Goal: Use online tool/utility: Use online tool/utility

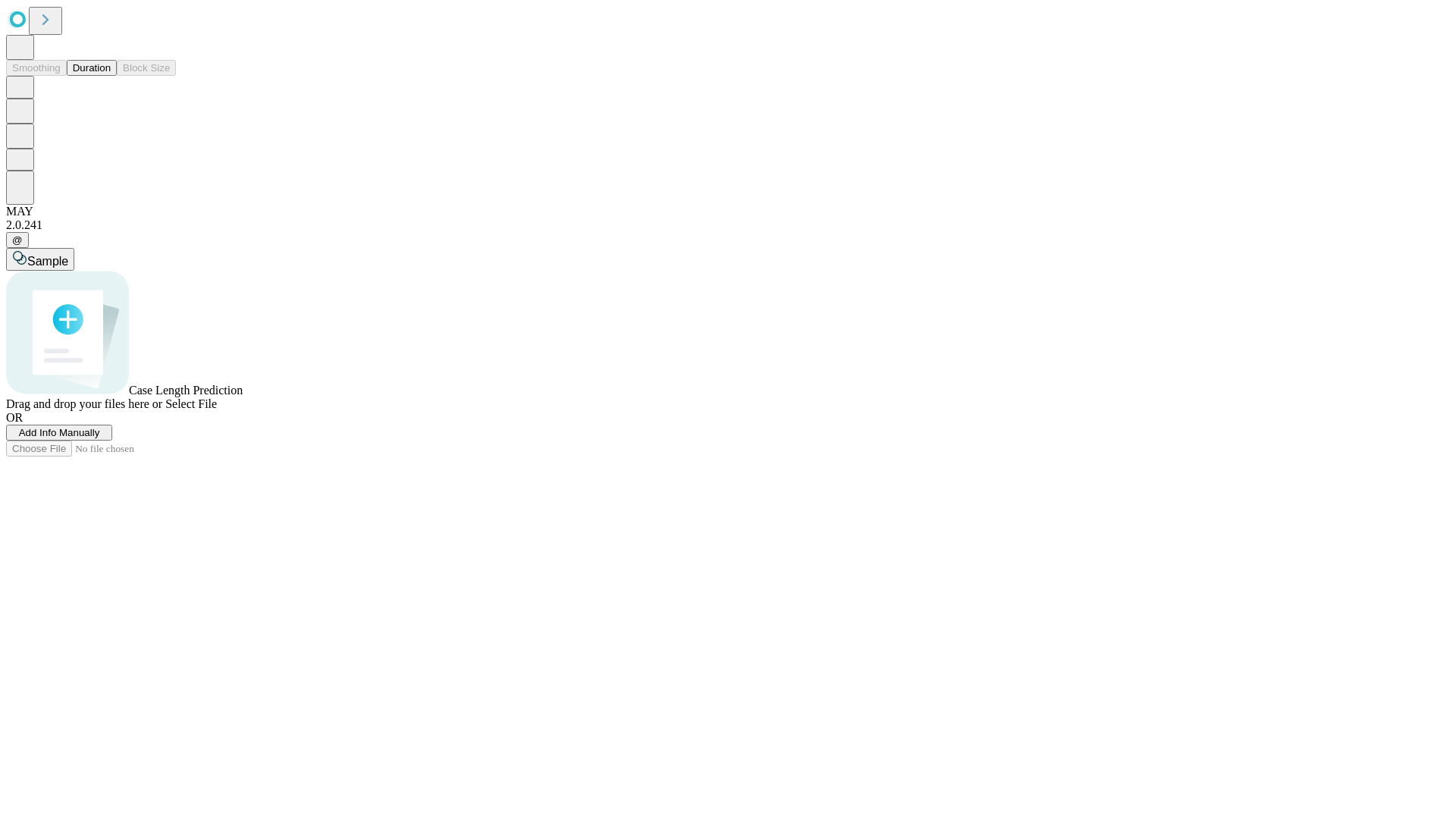
click at [111, 75] on button "Duration" at bounding box center [92, 68] width 50 height 16
click at [100, 438] on span "Add Info Manually" at bounding box center [59, 432] width 81 height 11
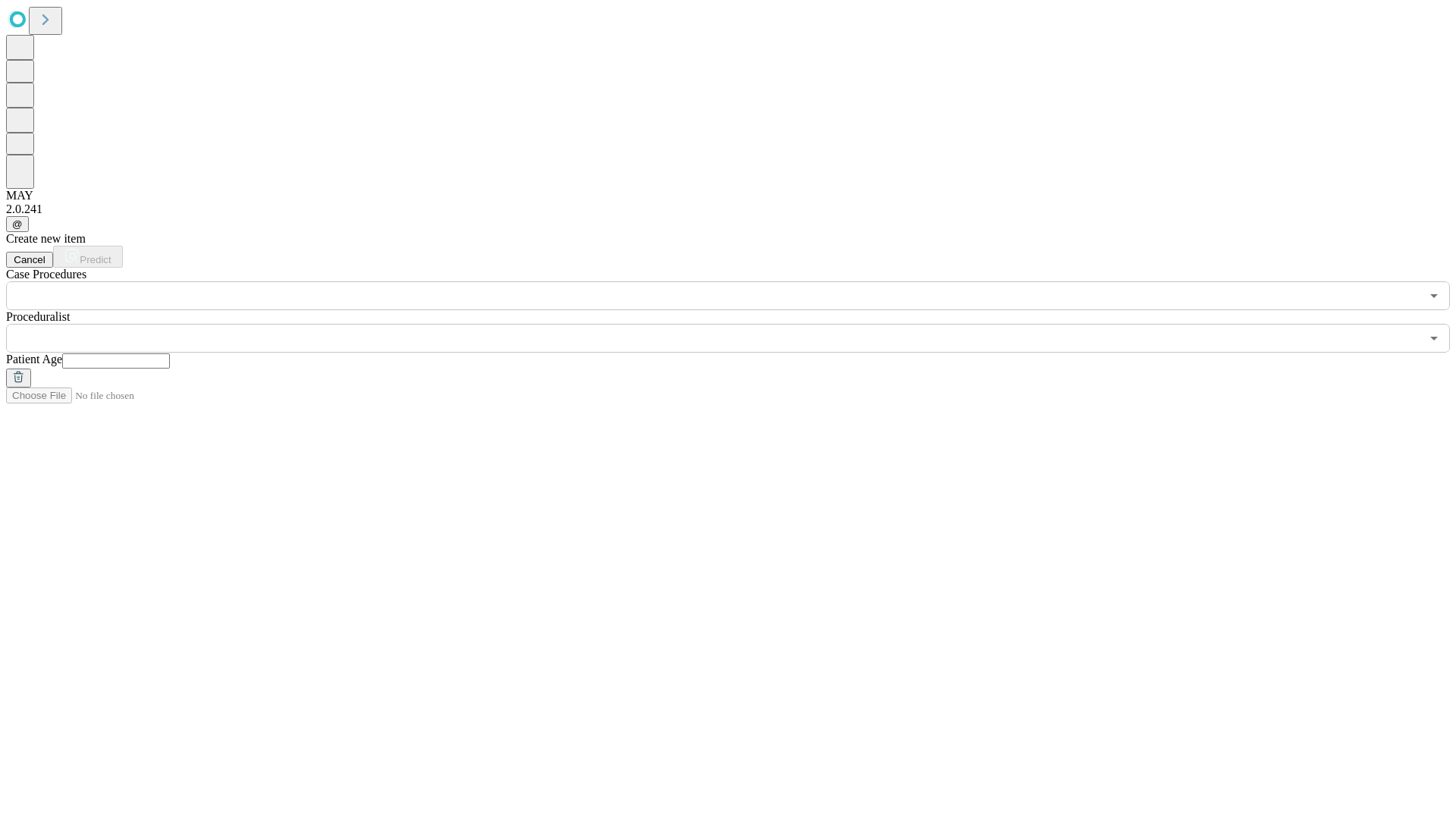
click at [170, 353] on input "text" at bounding box center [116, 361] width 108 height 15
type input "**"
click at [738, 324] on input "text" at bounding box center [713, 339] width 1414 height 29
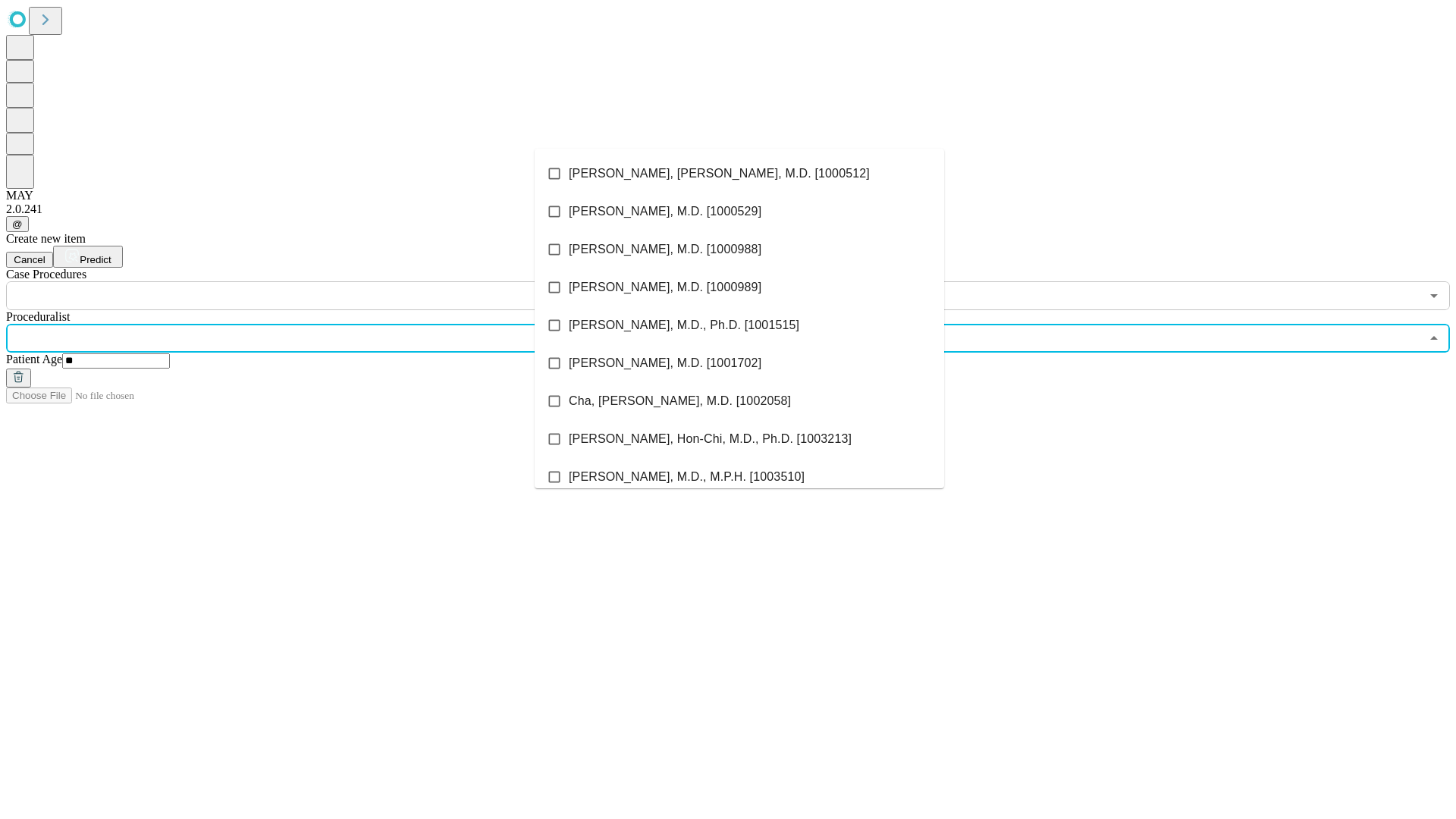
click at [739, 174] on li "[PERSON_NAME], [PERSON_NAME], M.D. [1000512]" at bounding box center [739, 174] width 410 height 38
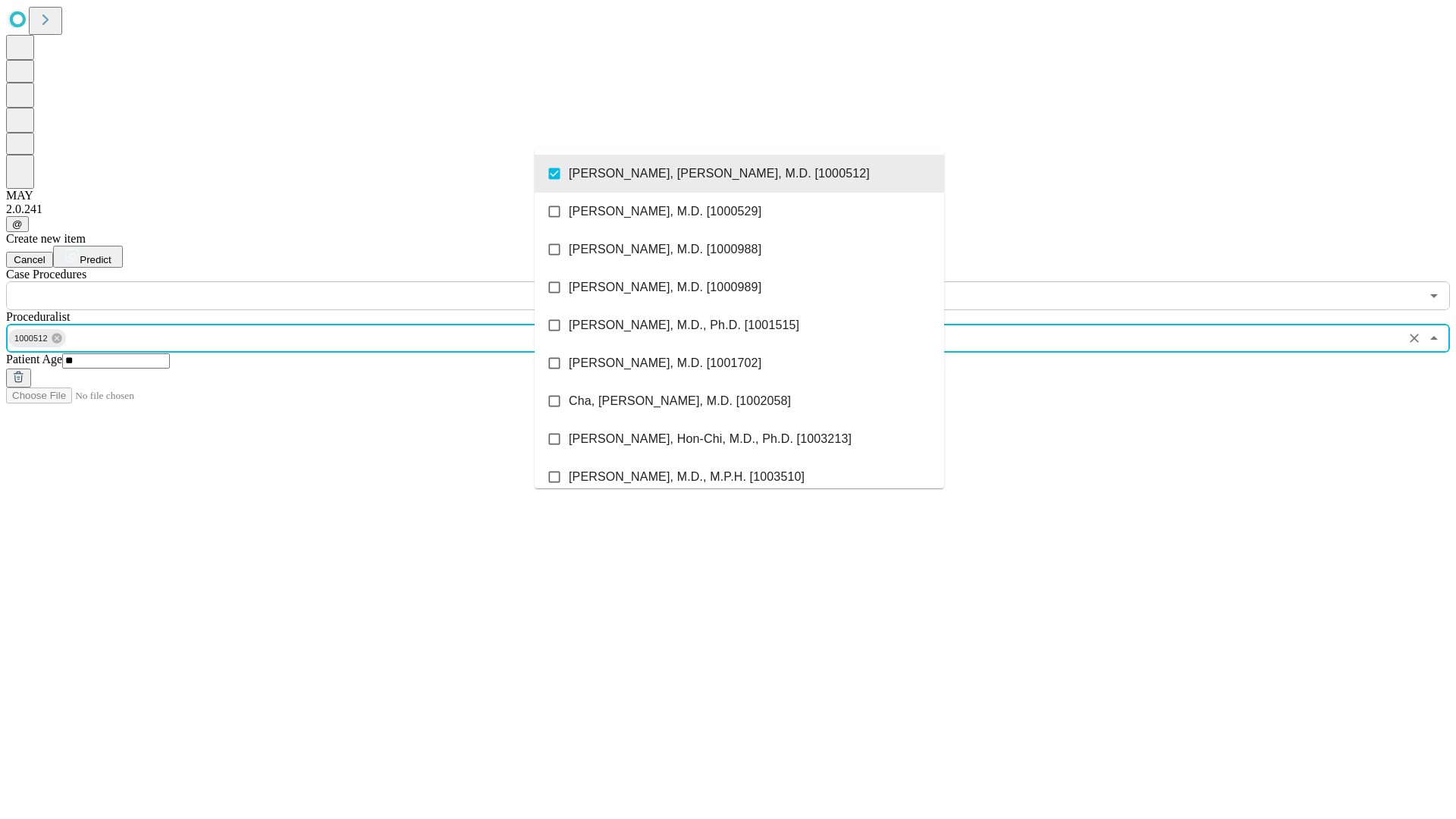
click at [319, 281] on input "text" at bounding box center [713, 296] width 1414 height 29
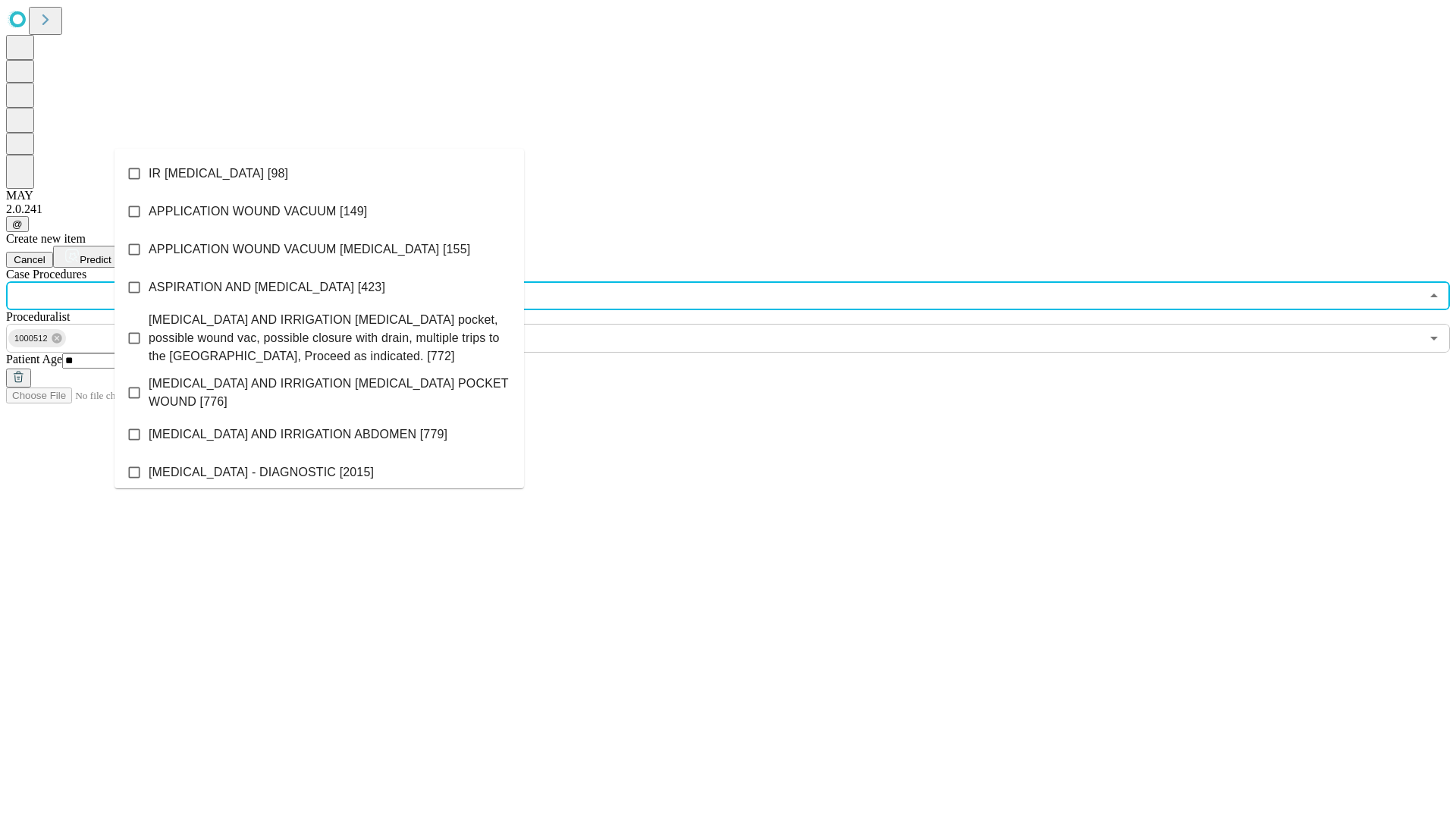
click at [320, 174] on li "IR [MEDICAL_DATA] [98]" at bounding box center [319, 174] width 410 height 38
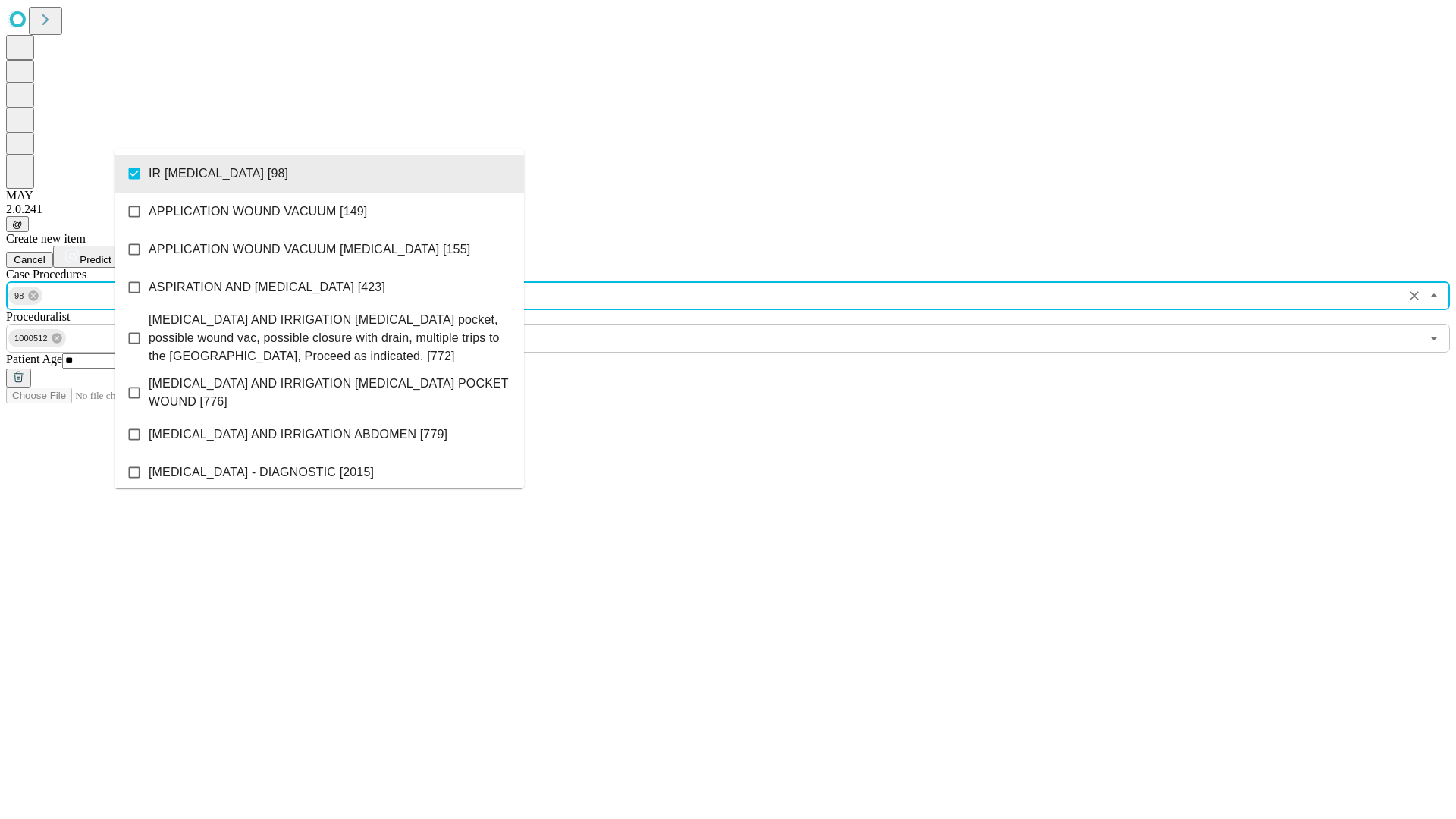
click at [111, 254] on span "Predict" at bounding box center [95, 259] width 31 height 11
